Goal: Find specific fact: Find specific fact

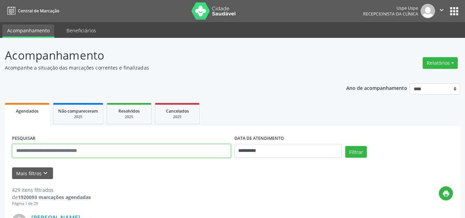
click at [183, 149] on input "text" at bounding box center [121, 151] width 219 height 14
type input "**********"
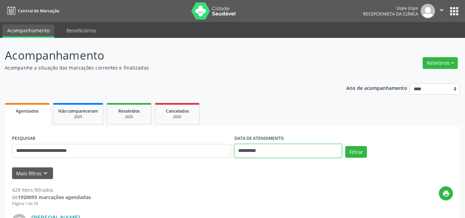
click at [314, 147] on input "**********" at bounding box center [288, 151] width 108 height 14
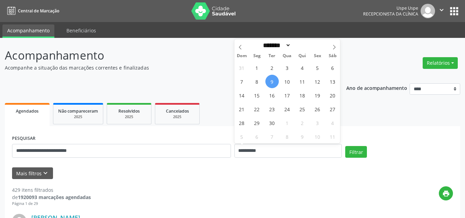
click at [276, 85] on span "9" at bounding box center [271, 81] width 13 height 13
type input "**********"
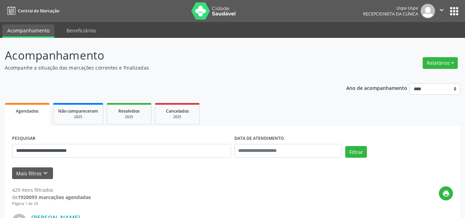
click at [362, 154] on button "Filtrar" at bounding box center [356, 152] width 22 height 12
click at [299, 167] on form "**********" at bounding box center [232, 156] width 441 height 46
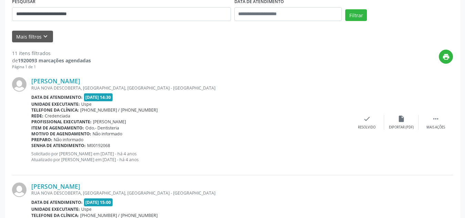
scroll to position [138, 0]
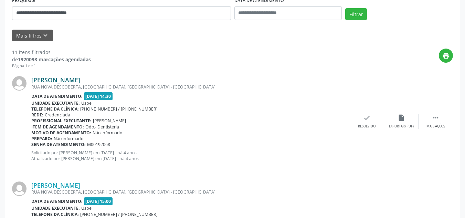
click at [80, 80] on link "[PERSON_NAME]" at bounding box center [55, 80] width 49 height 8
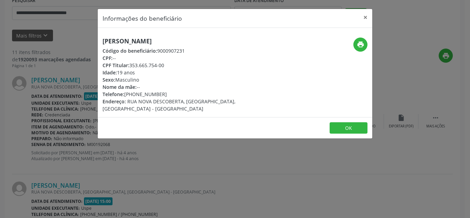
click at [168, 50] on div "Código do beneficiário: 9000907231" at bounding box center [190, 50] width 174 height 7
copy div "9000907231"
click at [159, 63] on div "CPF Titular: 353.665.754-00" at bounding box center [190, 65] width 174 height 7
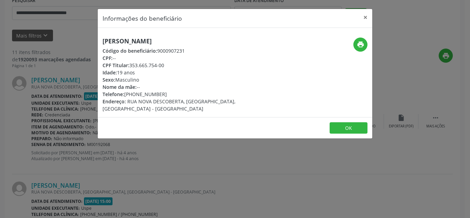
drag, startPoint x: 159, startPoint y: 63, endPoint x: 151, endPoint y: 63, distance: 7.9
click at [151, 63] on div "CPF Titular: 353.665.754-00" at bounding box center [190, 65] width 174 height 7
drag, startPoint x: 151, startPoint y: 63, endPoint x: 136, endPoint y: 64, distance: 15.9
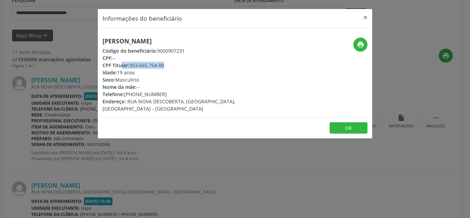
click at [136, 64] on div "CPF Titular: 353.665.754-00" at bounding box center [190, 65] width 174 height 7
drag, startPoint x: 130, startPoint y: 64, endPoint x: 165, endPoint y: 66, distance: 34.8
click at [165, 66] on div "CPF Titular: 353.665.754-00" at bounding box center [190, 65] width 174 height 7
copy div "353.665.754-00"
click at [169, 50] on div "Código do beneficiário: 9000907231" at bounding box center [190, 50] width 174 height 7
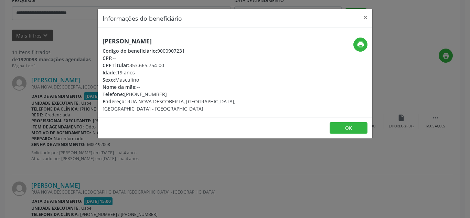
click at [169, 50] on div "Código do beneficiário: 9000907231" at bounding box center [190, 50] width 174 height 7
copy div "9000907231"
click at [151, 67] on div "CPF Titular: 353.665.754-00" at bounding box center [190, 65] width 174 height 7
copy div "353.665.754"
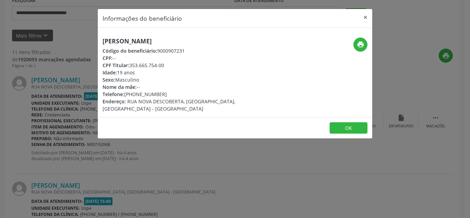
drag, startPoint x: 164, startPoint y: 66, endPoint x: 129, endPoint y: 66, distance: 34.8
click at [129, 66] on div "CPF Titular: 353.665.754-00" at bounding box center [190, 65] width 174 height 7
click at [129, 64] on span "CPF Titular:" at bounding box center [116, 65] width 27 height 7
click at [366, 22] on button "×" at bounding box center [366, 17] width 14 height 17
